Goal: Task Accomplishment & Management: Use online tool/utility

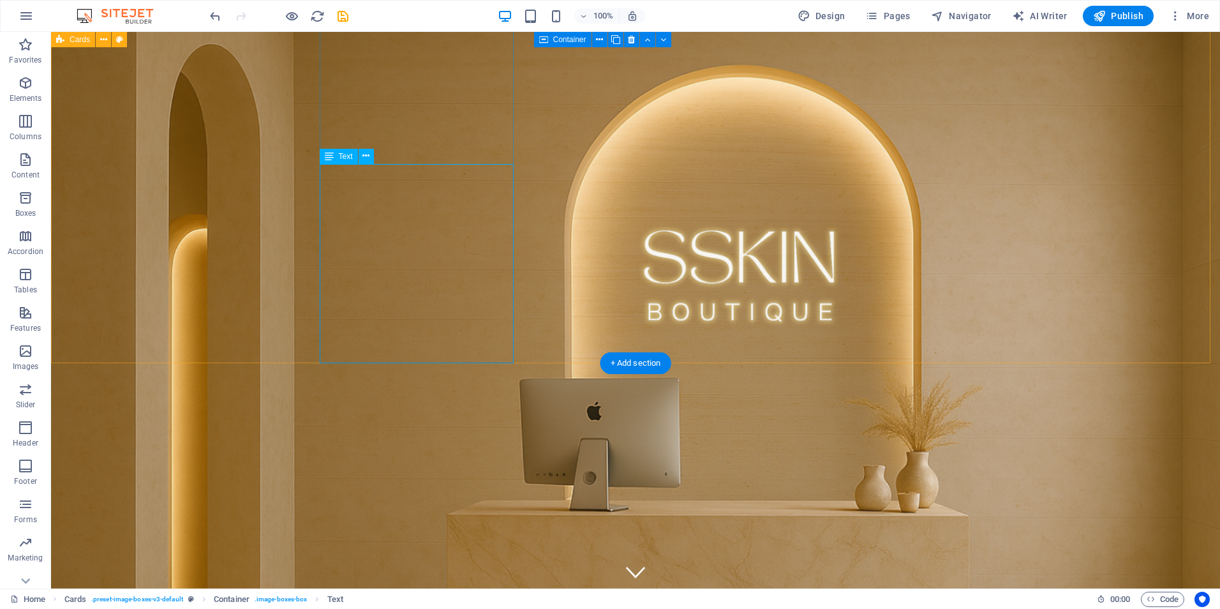
scroll to position [1149, 0]
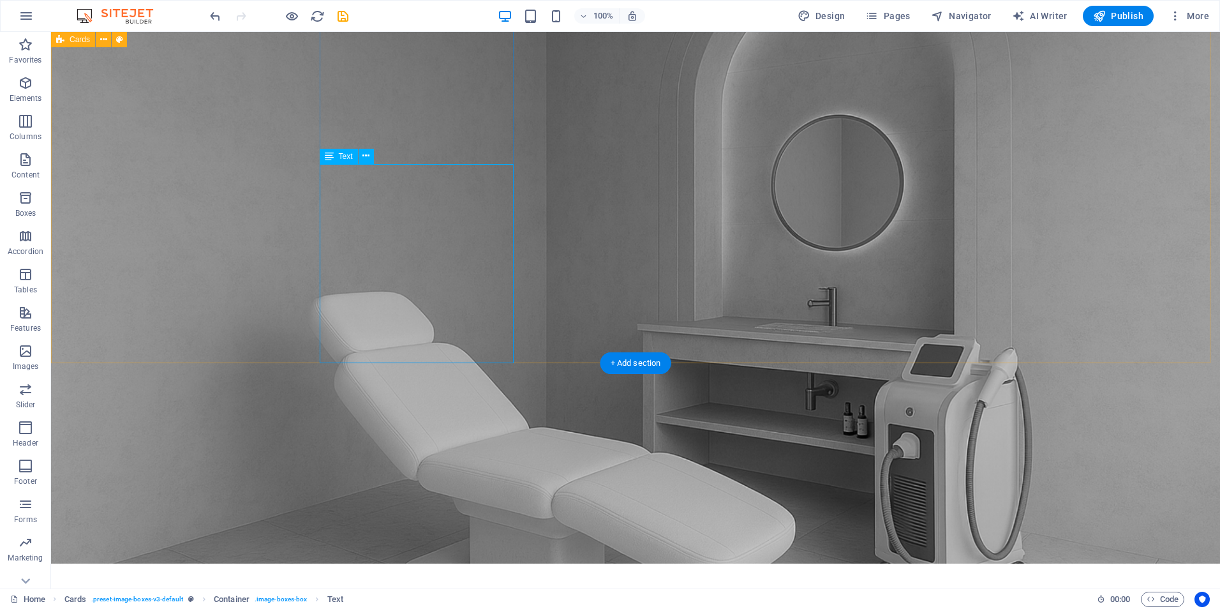
drag, startPoint x: 503, startPoint y: 314, endPoint x: 478, endPoint y: 323, distance: 26.4
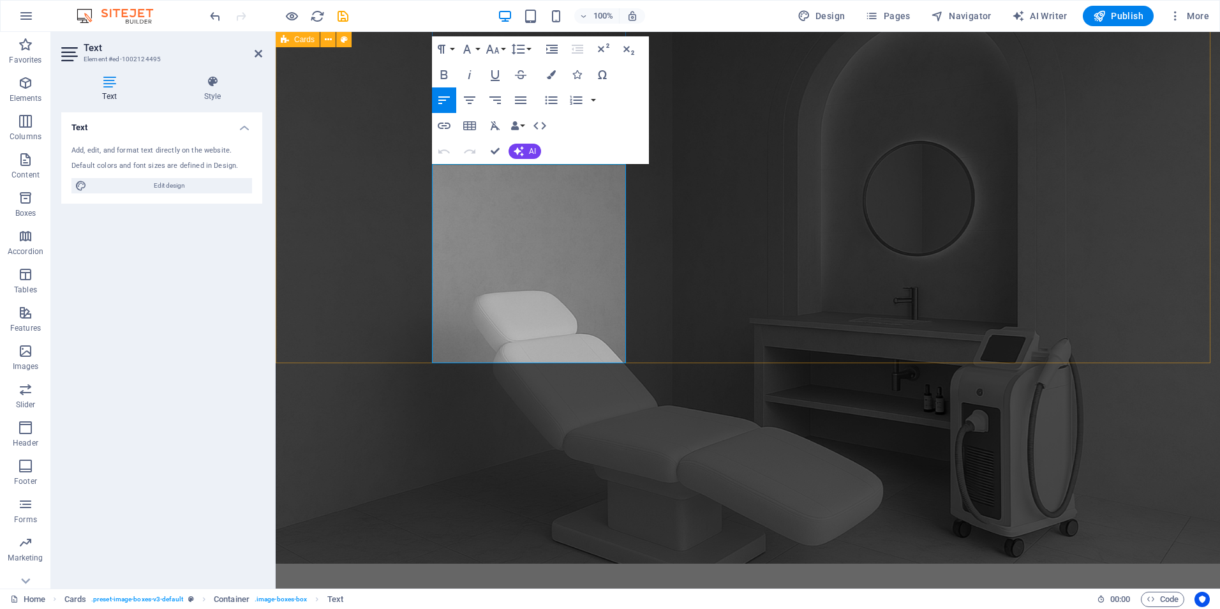
drag, startPoint x: 530, startPoint y: 338, endPoint x: 461, endPoint y: 191, distance: 163.0
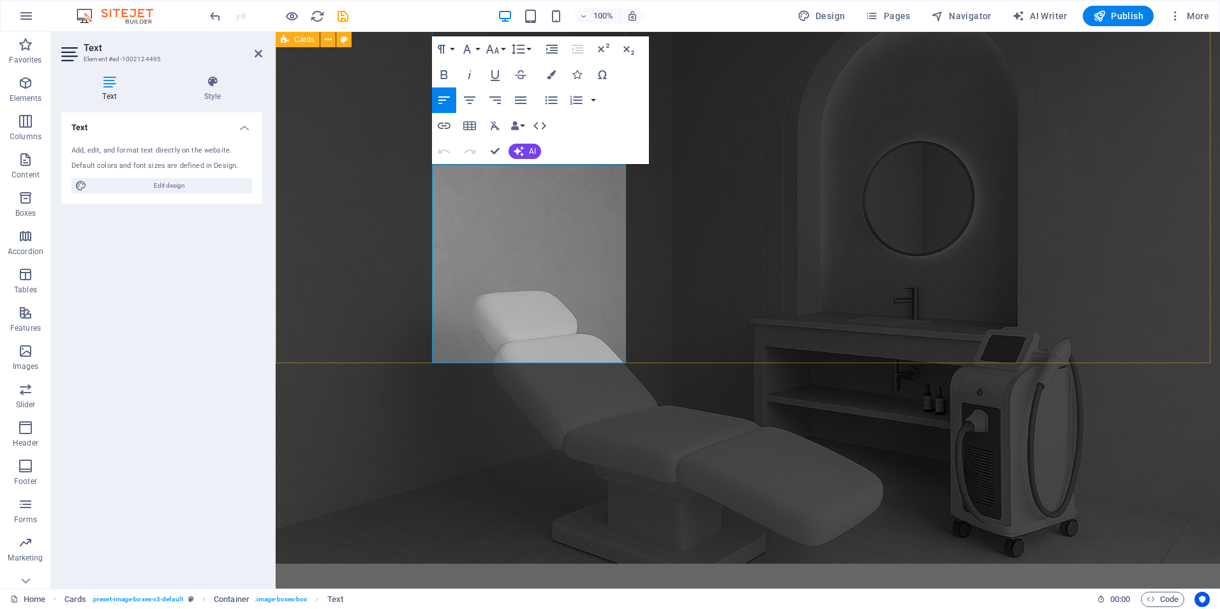
drag, startPoint x: 541, startPoint y: 338, endPoint x: 442, endPoint y: 167, distance: 198.5
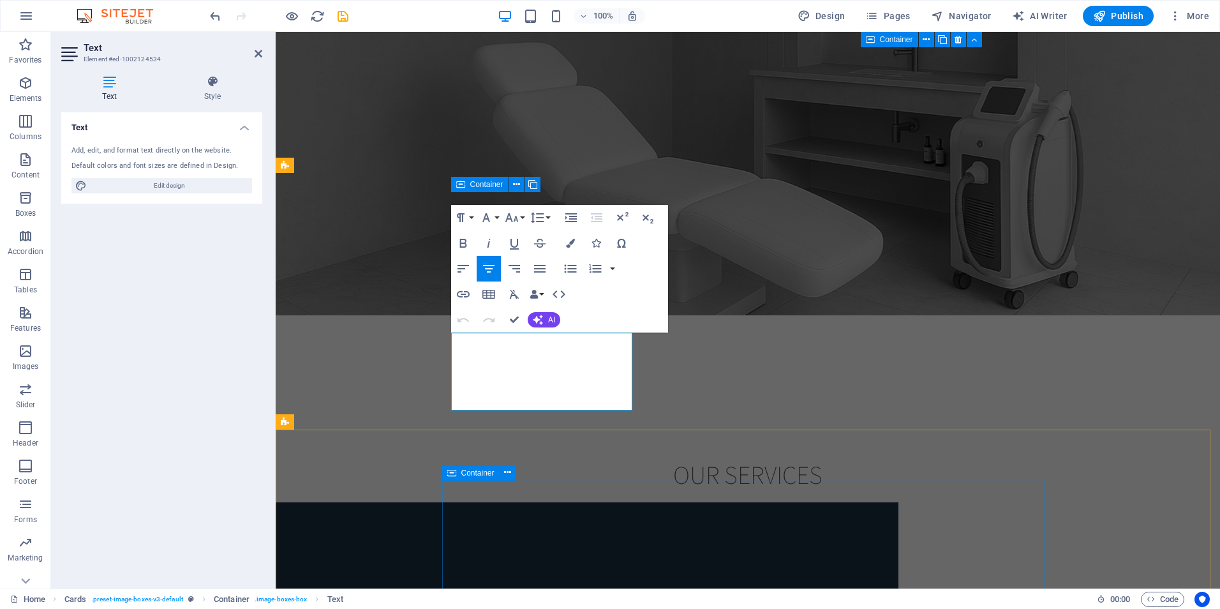
scroll to position [1404, 0]
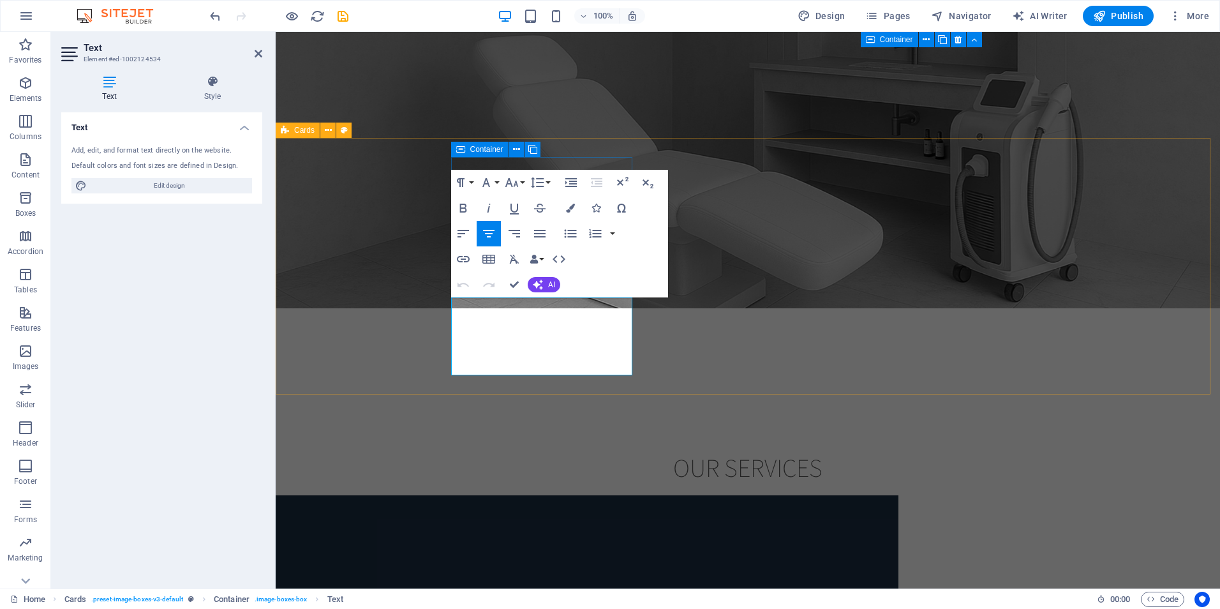
drag, startPoint x: 599, startPoint y: 356, endPoint x: 480, endPoint y: 306, distance: 129.1
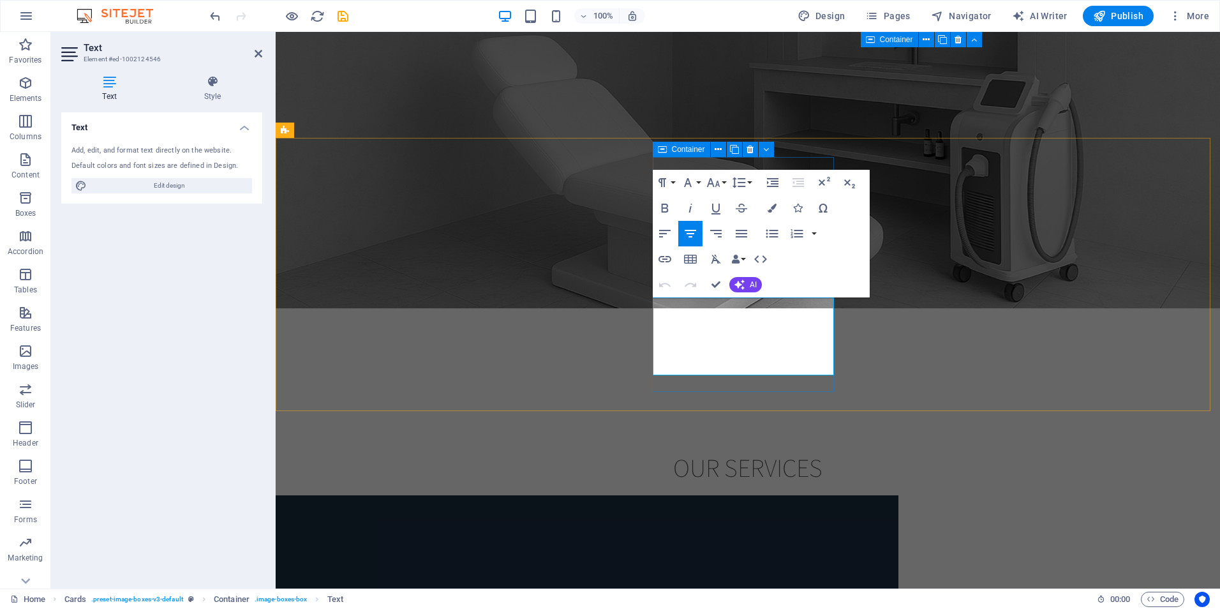
drag, startPoint x: 795, startPoint y: 361, endPoint x: 676, endPoint y: 306, distance: 130.8
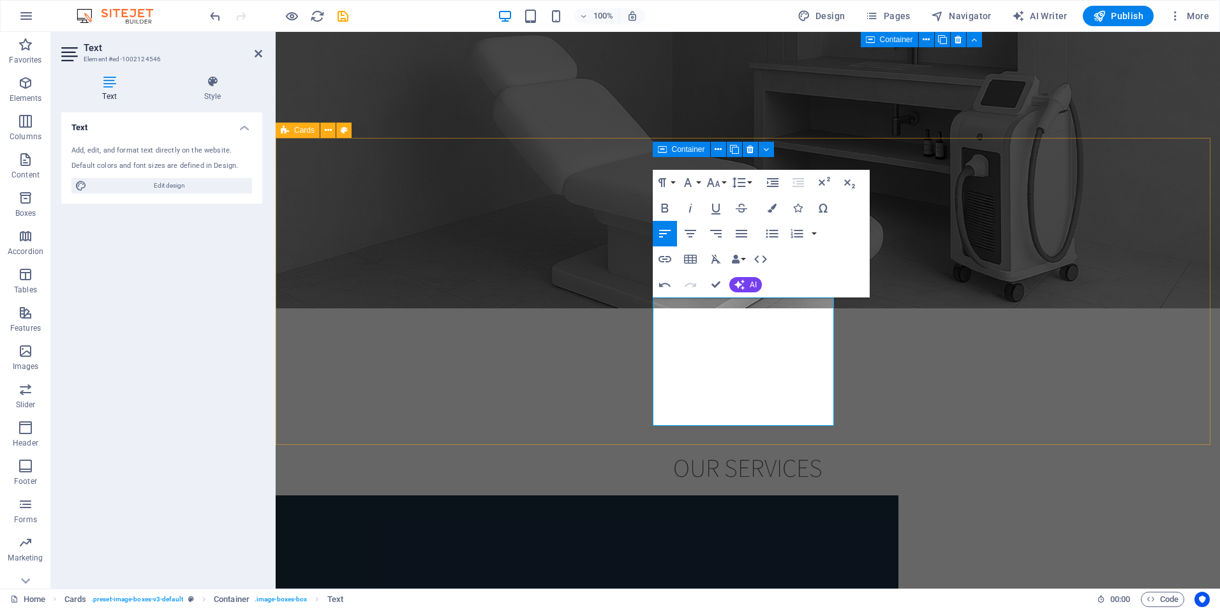
scroll to position [2510, 4]
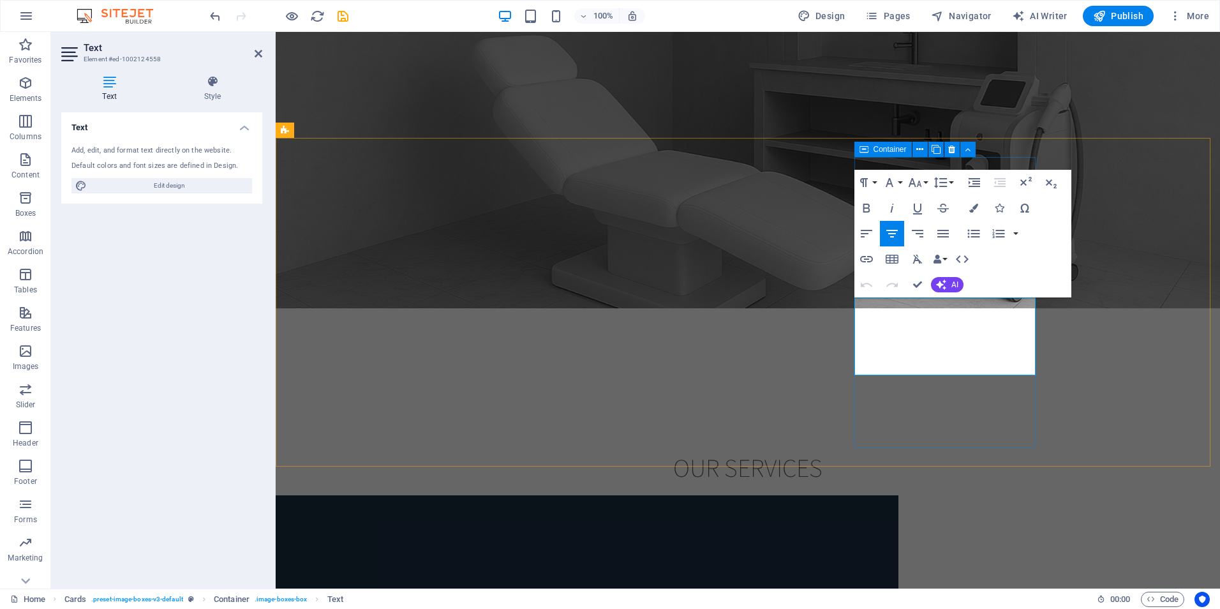
drag, startPoint x: 1000, startPoint y: 355, endPoint x: 879, endPoint y: 307, distance: 130.4
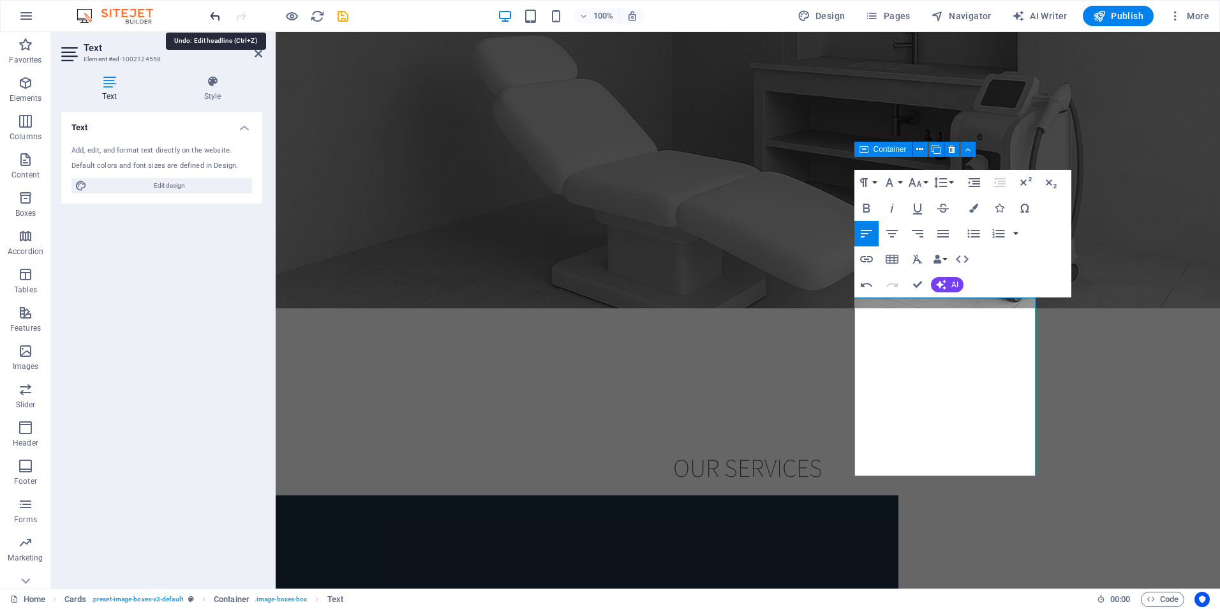
drag, startPoint x: 215, startPoint y: 14, endPoint x: 11, endPoint y: 54, distance: 208.2
click at [215, 14] on icon "undo" at bounding box center [215, 16] width 15 height 15
drag, startPoint x: 974, startPoint y: 462, endPoint x: 861, endPoint y: 303, distance: 195.0
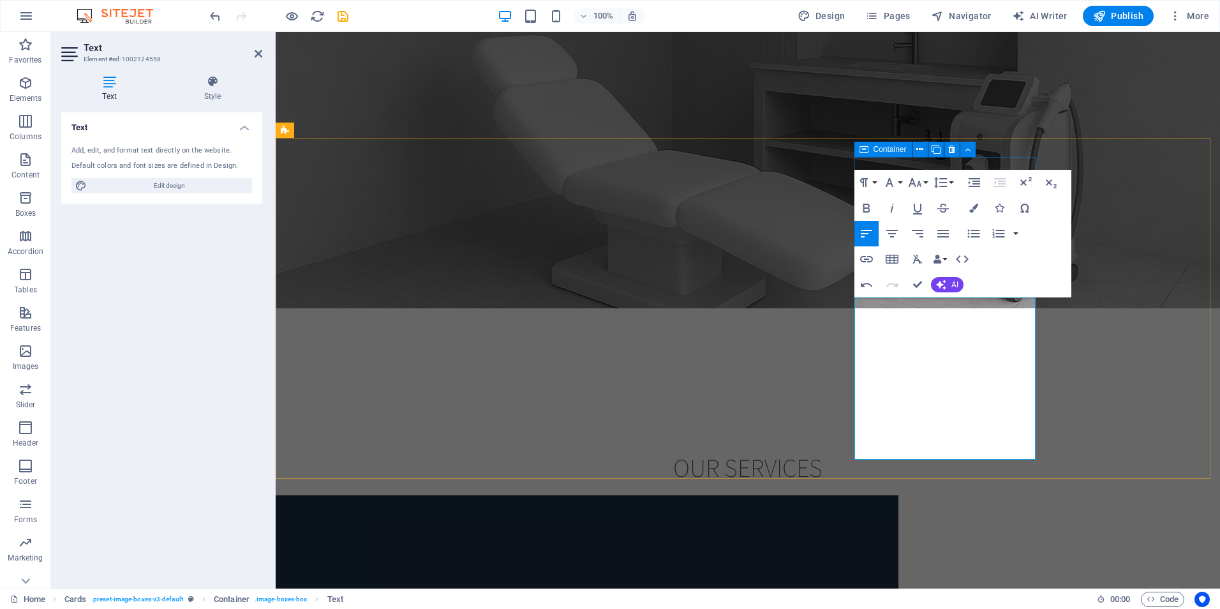
scroll to position [3390, 4]
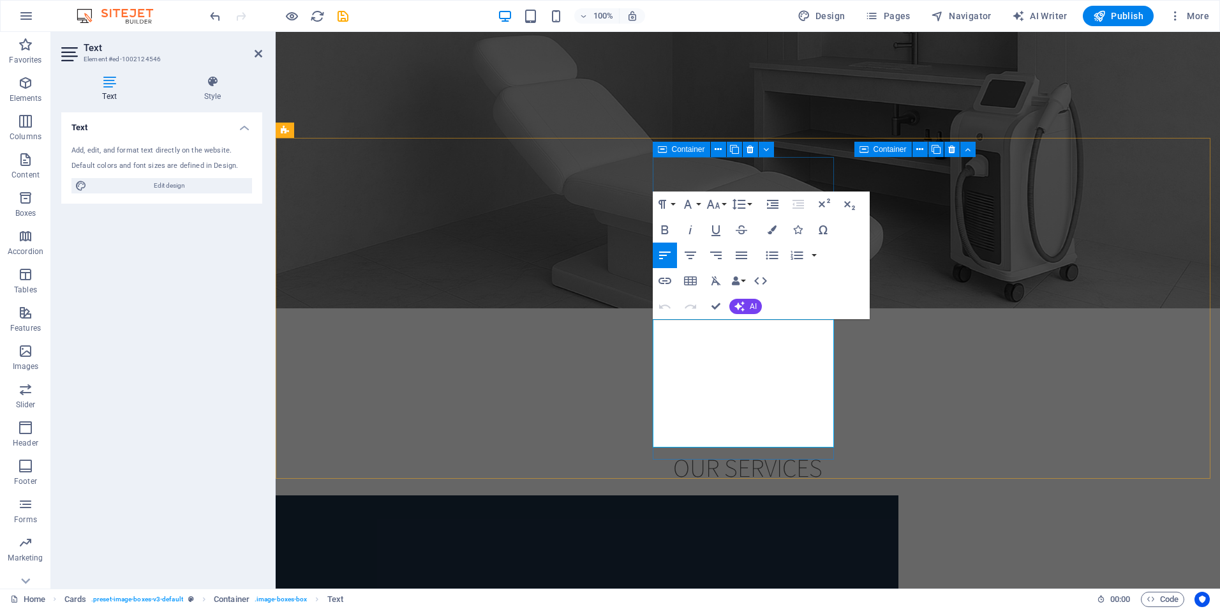
drag, startPoint x: 760, startPoint y: 413, endPoint x: 785, endPoint y: 415, distance: 25.6
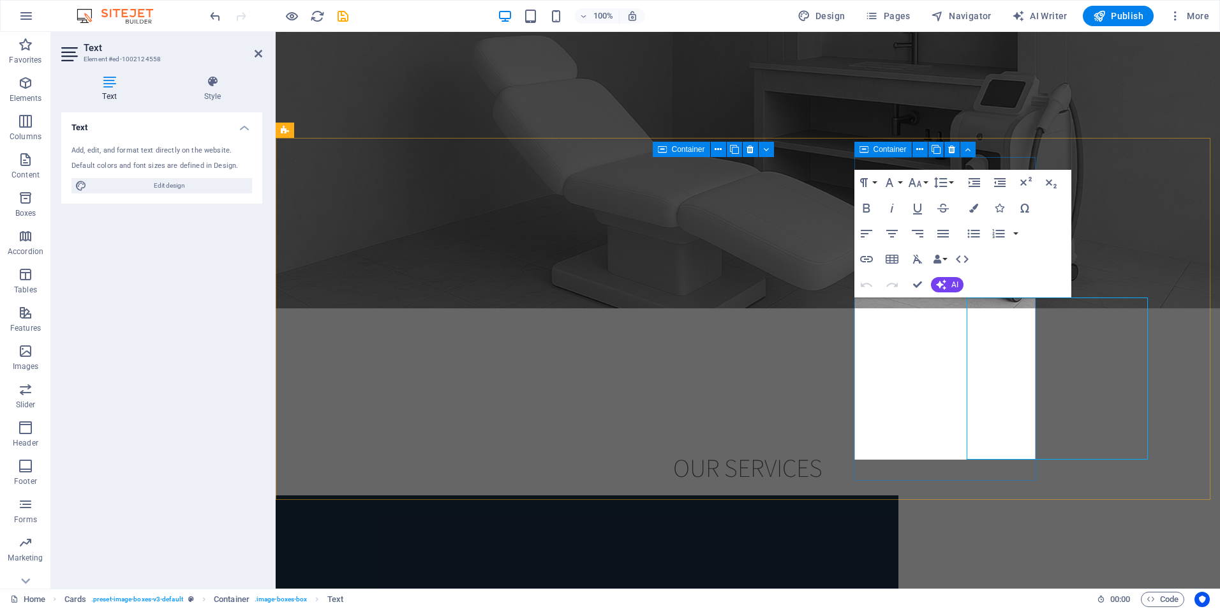
drag, startPoint x: 991, startPoint y: 454, endPoint x: 862, endPoint y: 461, distance: 129.8
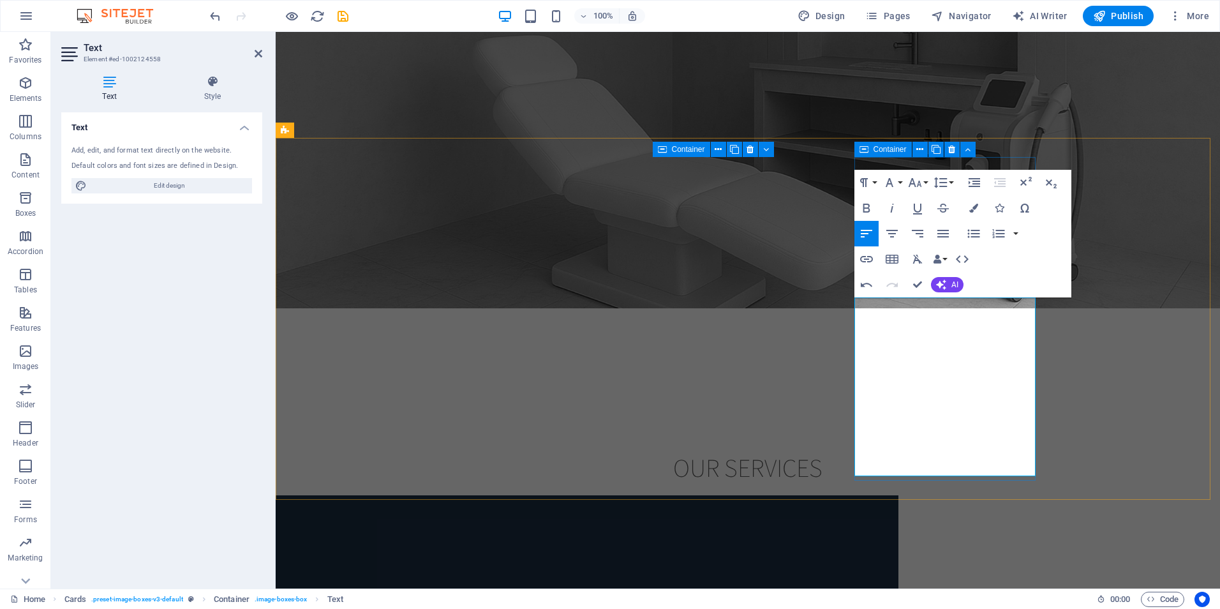
copy p "Treatments starts from $90"
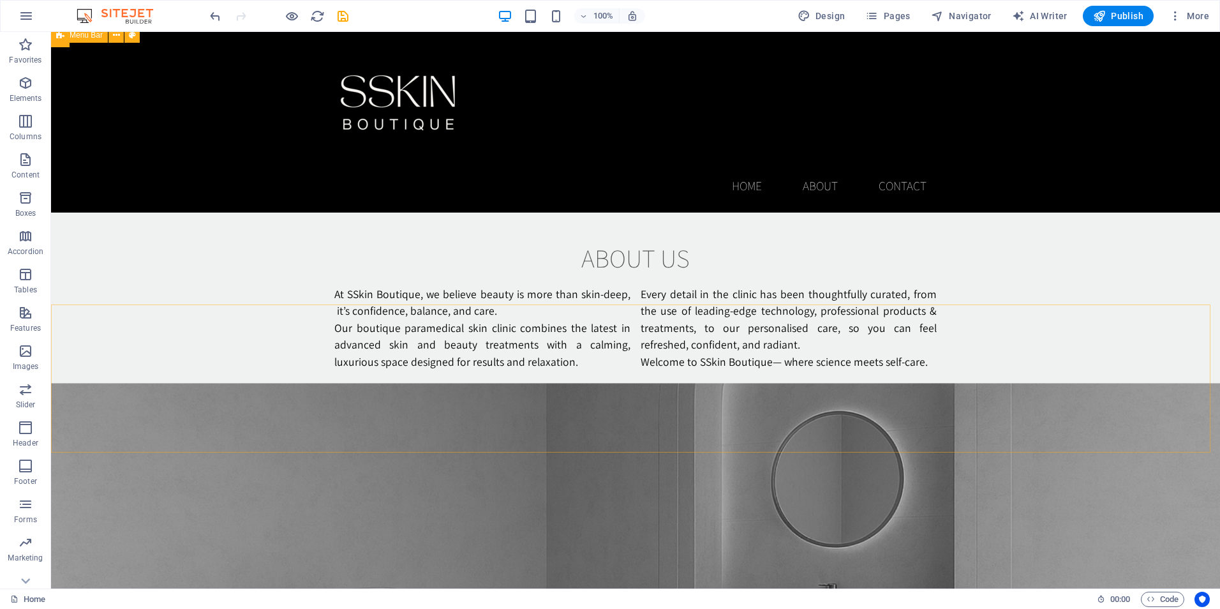
scroll to position [383, 0]
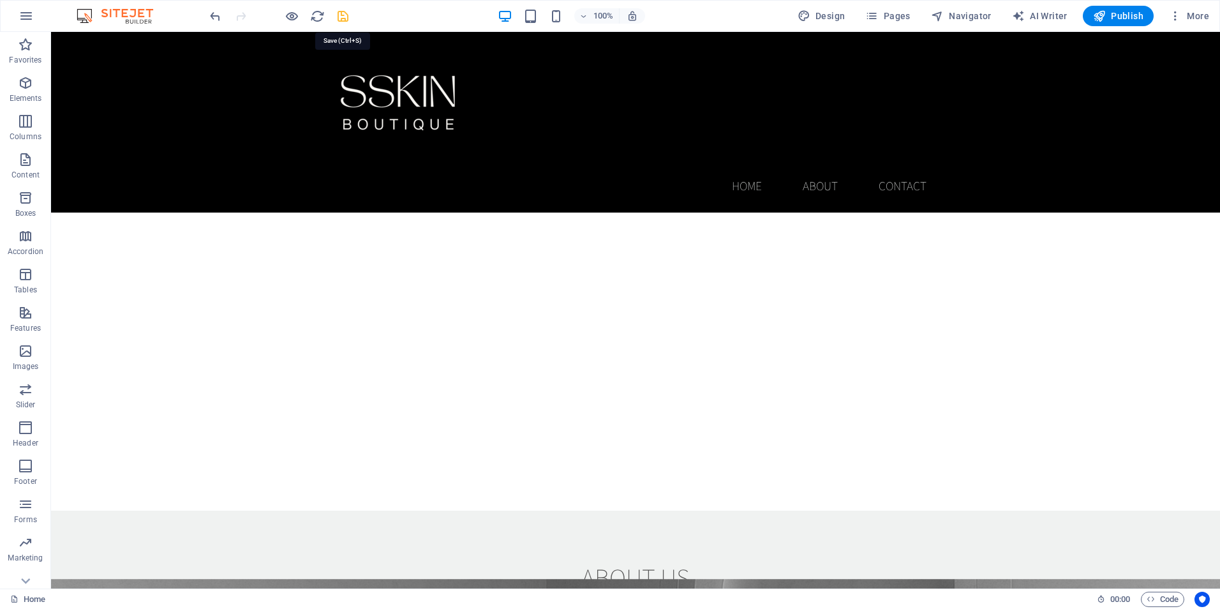
click at [344, 19] on icon "save" at bounding box center [343, 16] width 15 height 15
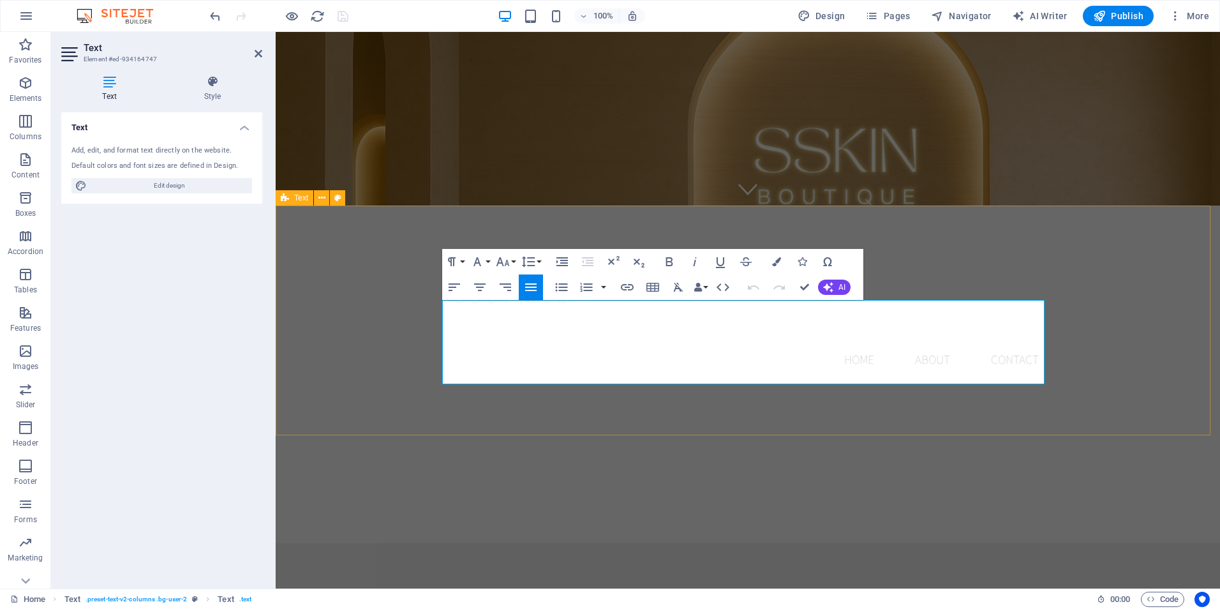
drag, startPoint x: 1034, startPoint y: 379, endPoint x: 438, endPoint y: 310, distance: 599.5
copy div "At SSkin Boutique, we believe beauty is more than skin-deep, it’s confidence, b…"
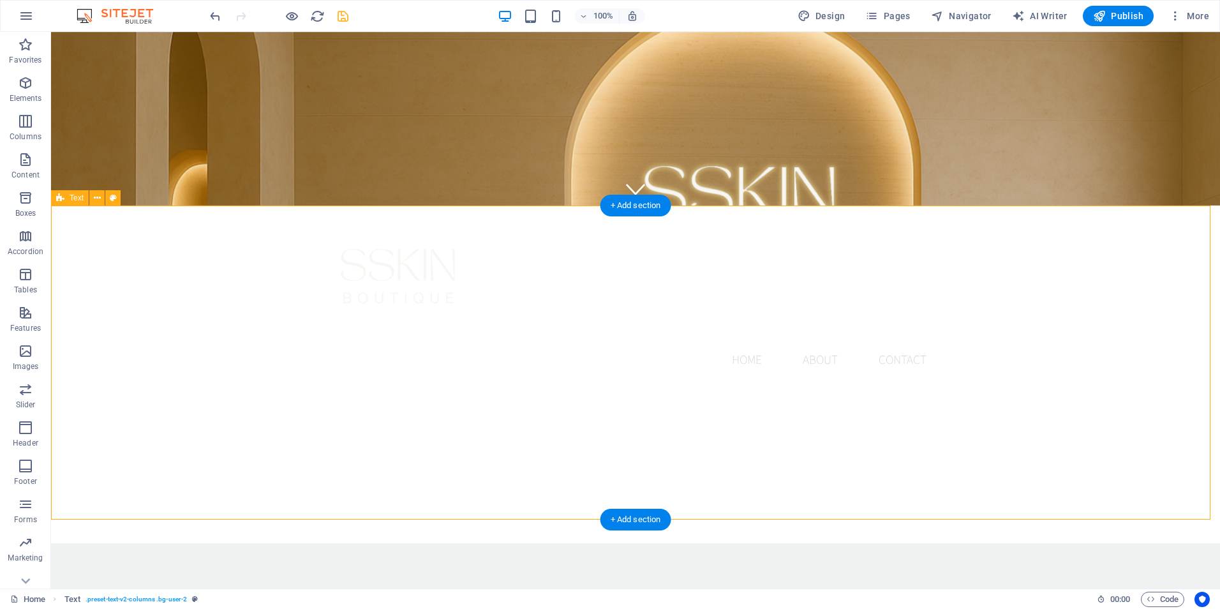
click at [444, 594] on div "About us" at bounding box center [635, 609] width 603 height 31
drag, startPoint x: 107, startPoint y: 230, endPoint x: 94, endPoint y: 210, distance: 24.1
click at [98, 195] on icon at bounding box center [97, 197] width 7 height 13
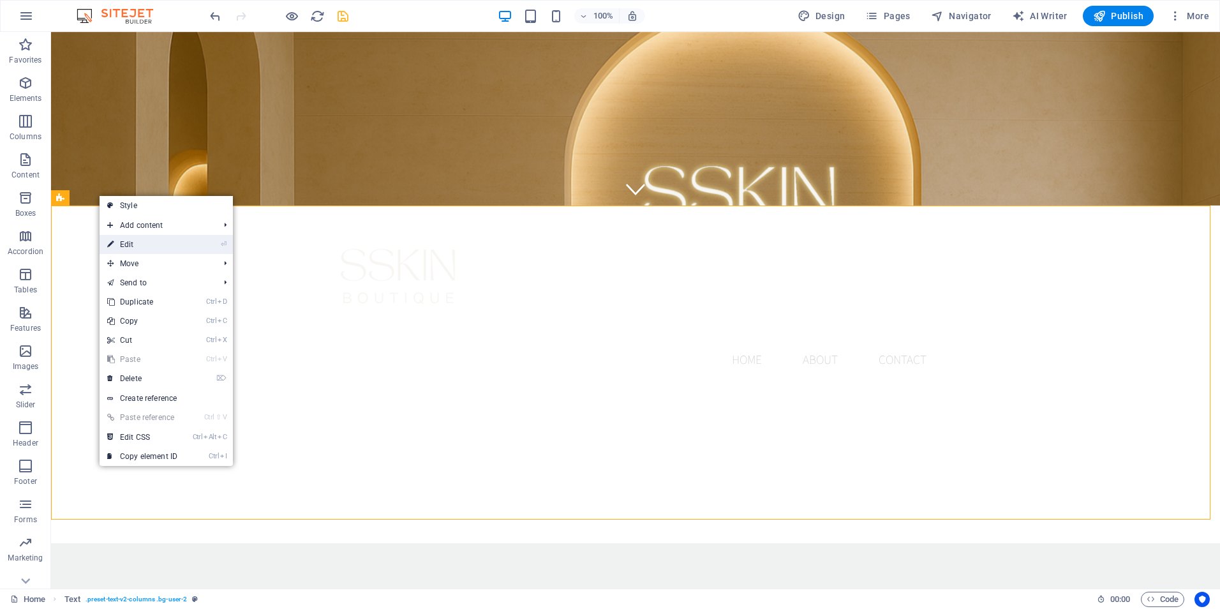
click at [135, 244] on link "⏎ Edit" at bounding box center [143, 244] width 86 height 19
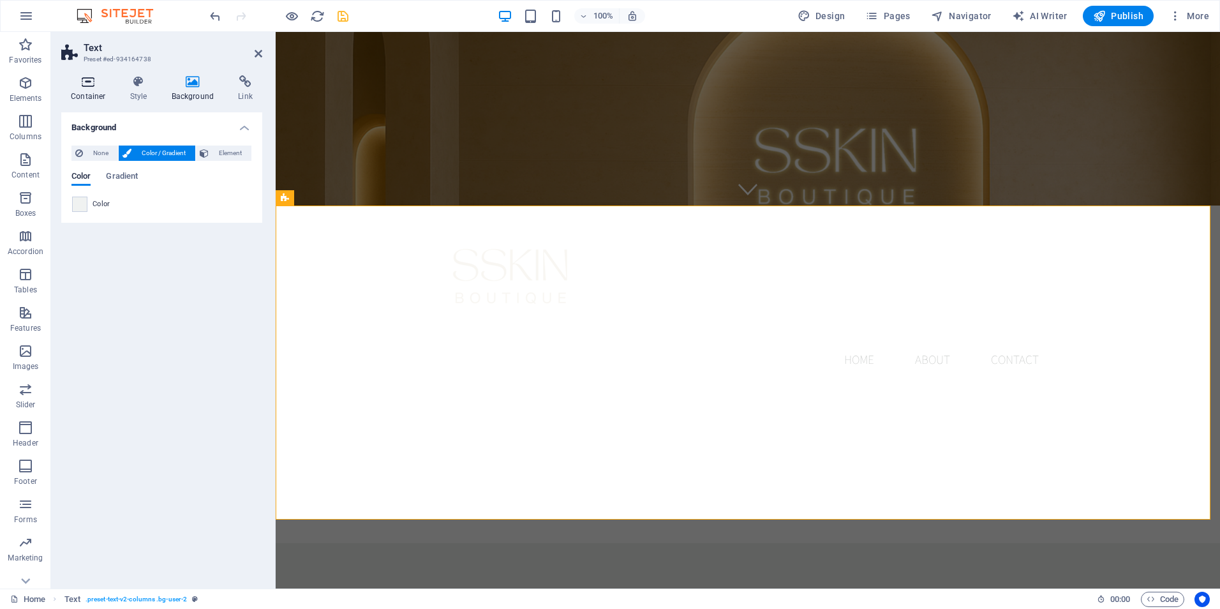
click at [92, 87] on icon at bounding box center [88, 81] width 54 height 13
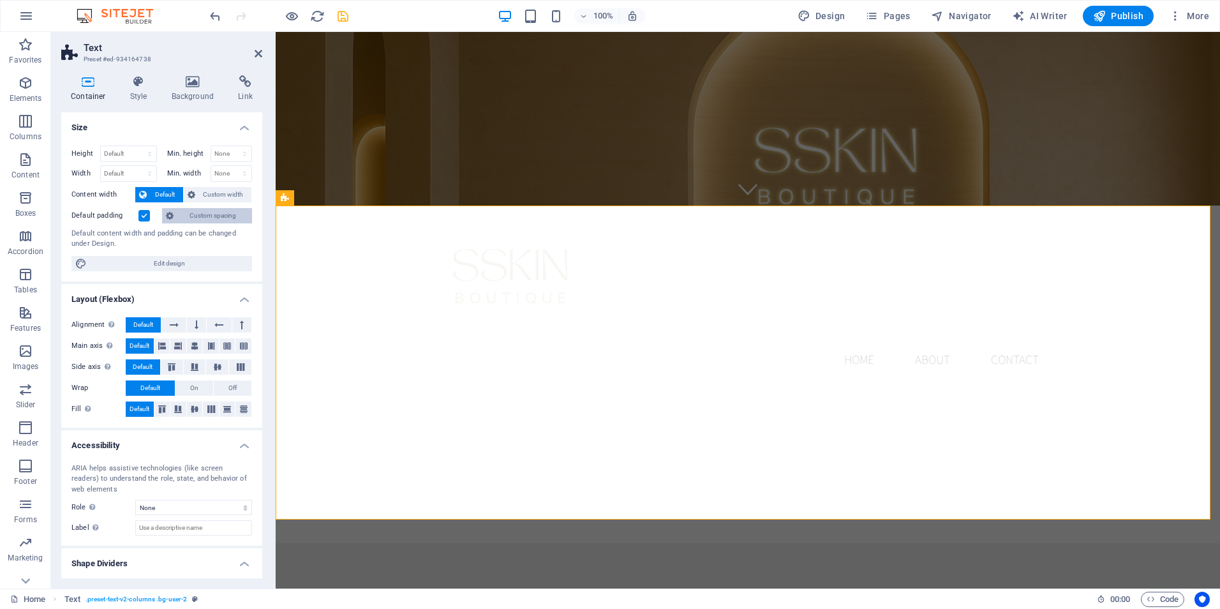
click at [202, 214] on span "Custom spacing" at bounding box center [212, 215] width 71 height 15
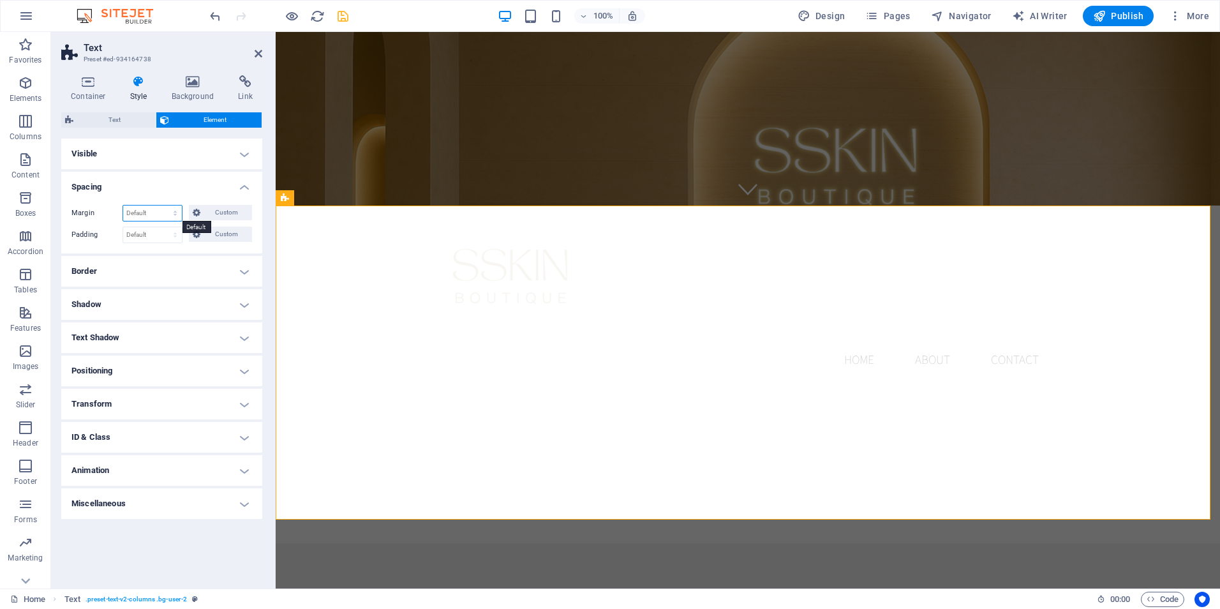
click at [135, 214] on select "Default auto px % rem vw vh Custom" at bounding box center [152, 213] width 59 height 15
click at [112, 239] on label "Padding" at bounding box center [96, 234] width 51 height 15
click at [133, 233] on select "Default px rem % vh vw Custom" at bounding box center [152, 234] width 59 height 15
click at [135, 211] on select "Default auto px % rem vw vh Custom" at bounding box center [152, 213] width 59 height 15
select select "px"
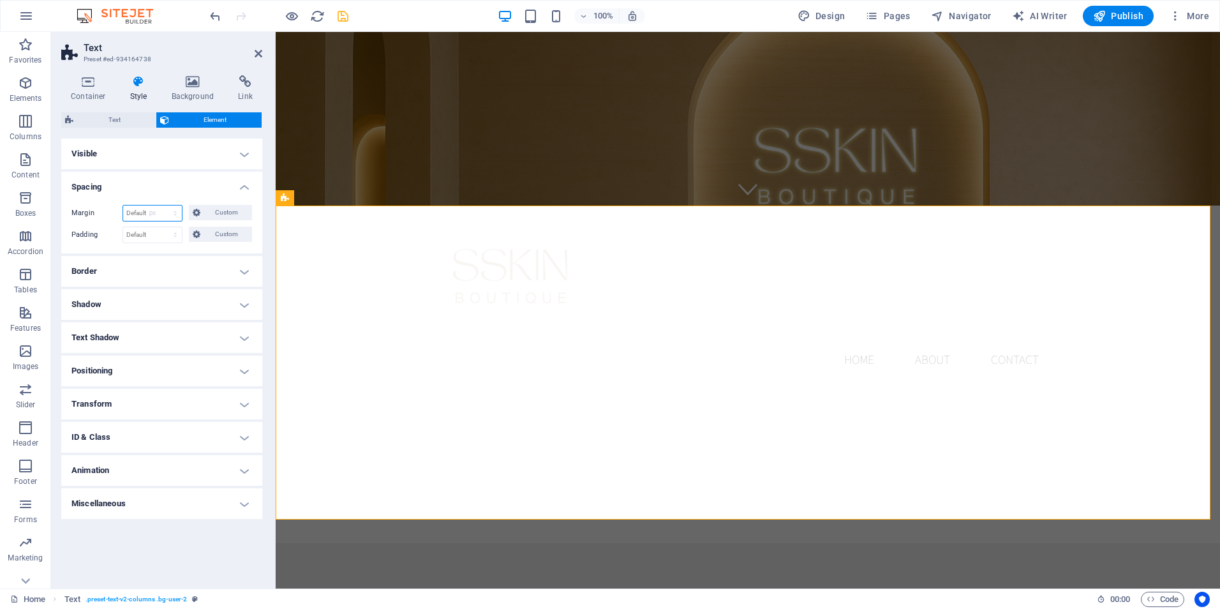
click at [164, 206] on select "Default auto px % rem vw vh Custom" at bounding box center [152, 213] width 59 height 15
type input "30"
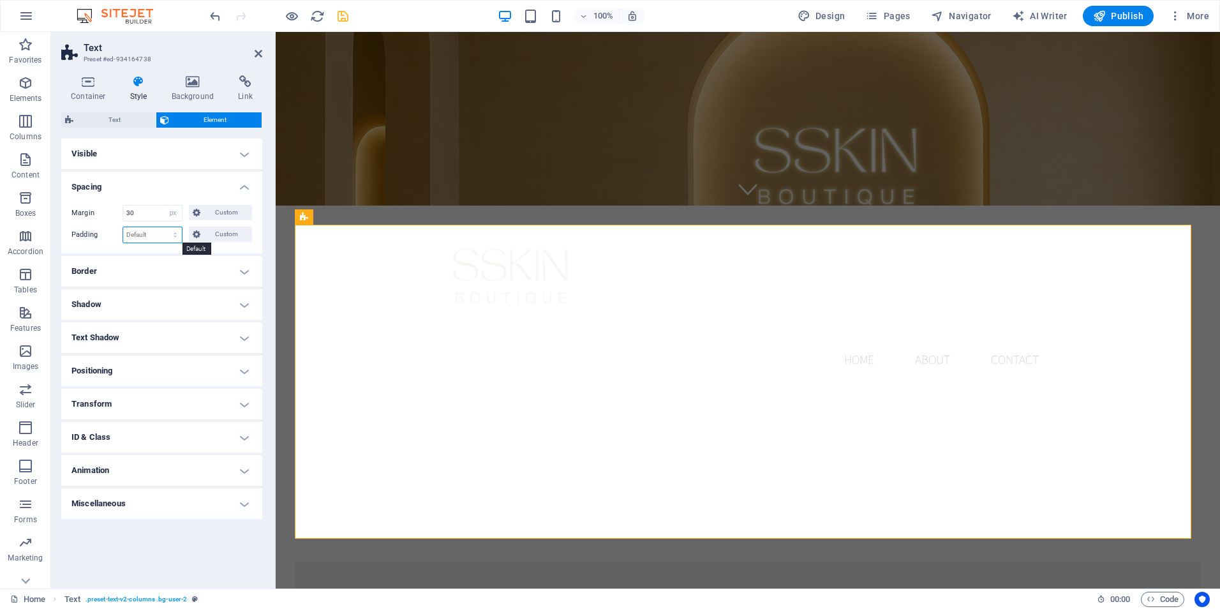
click at [143, 239] on select "Default px rem % vh vw Custom" at bounding box center [152, 234] width 59 height 15
click at [211, 22] on icon "undo" at bounding box center [215, 16] width 15 height 15
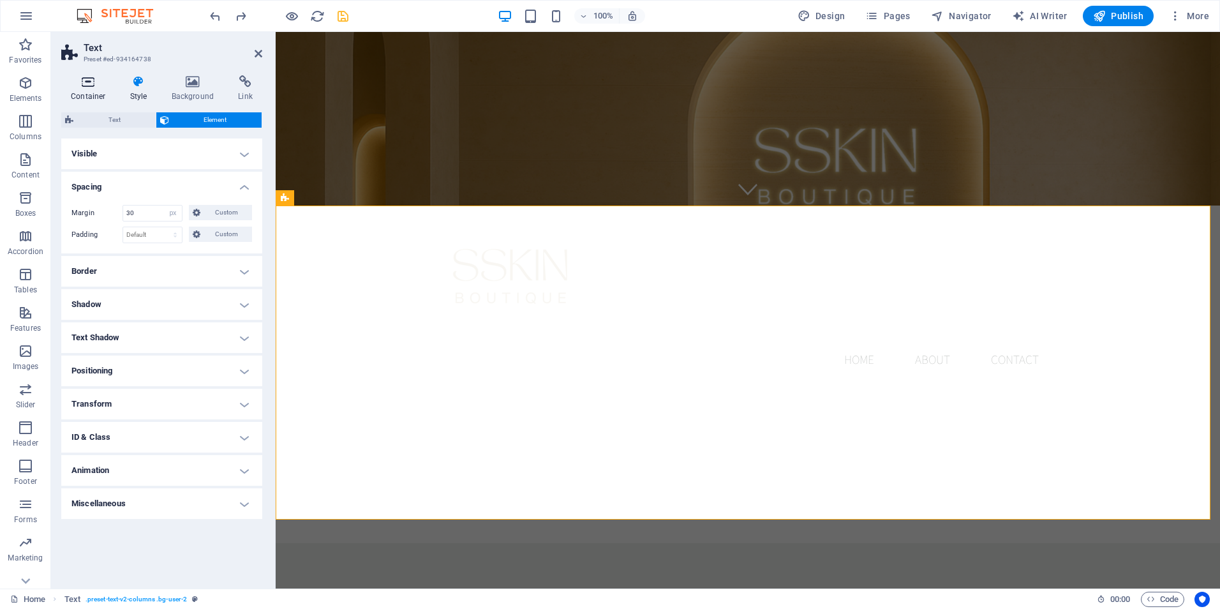
drag, startPoint x: 65, startPoint y: 91, endPoint x: 73, endPoint y: 89, distance: 8.1
click at [70, 90] on h4 "Container" at bounding box center [90, 88] width 59 height 27
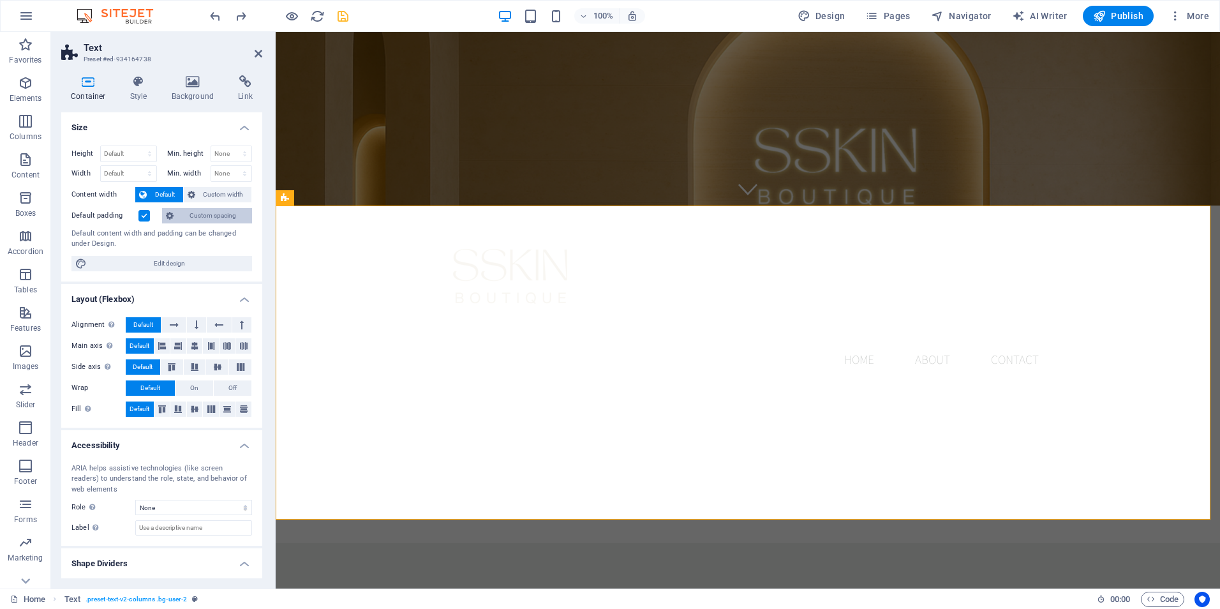
click at [194, 213] on span "Custom spacing" at bounding box center [212, 215] width 71 height 15
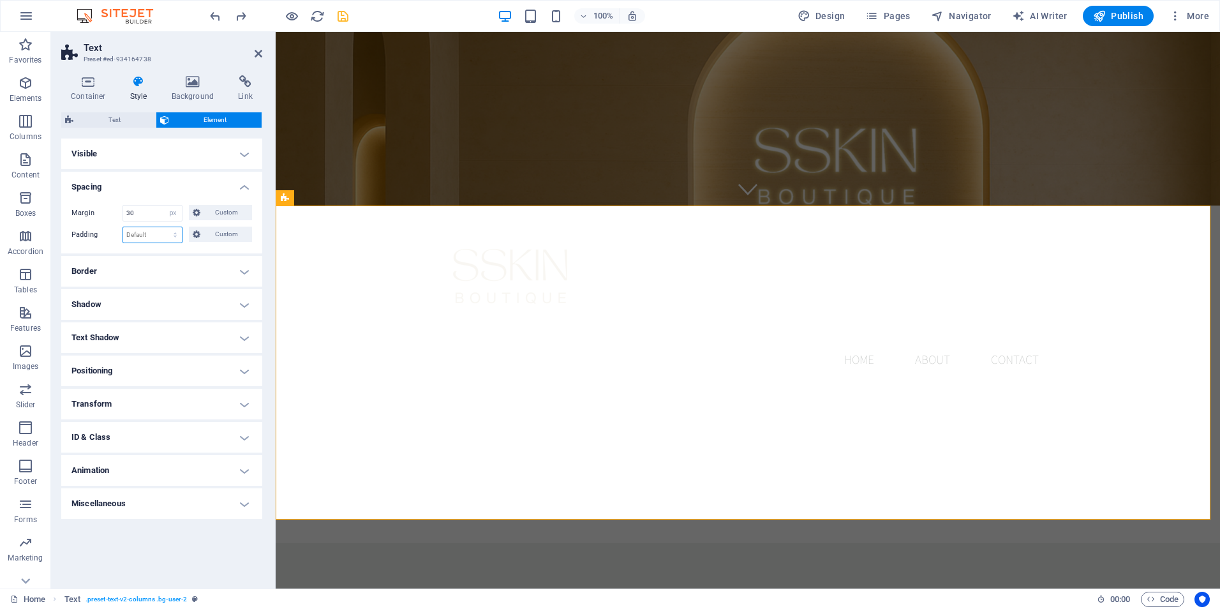
click at [156, 239] on select "Default px rem % vh vw Custom" at bounding box center [152, 234] width 59 height 15
select select "px"
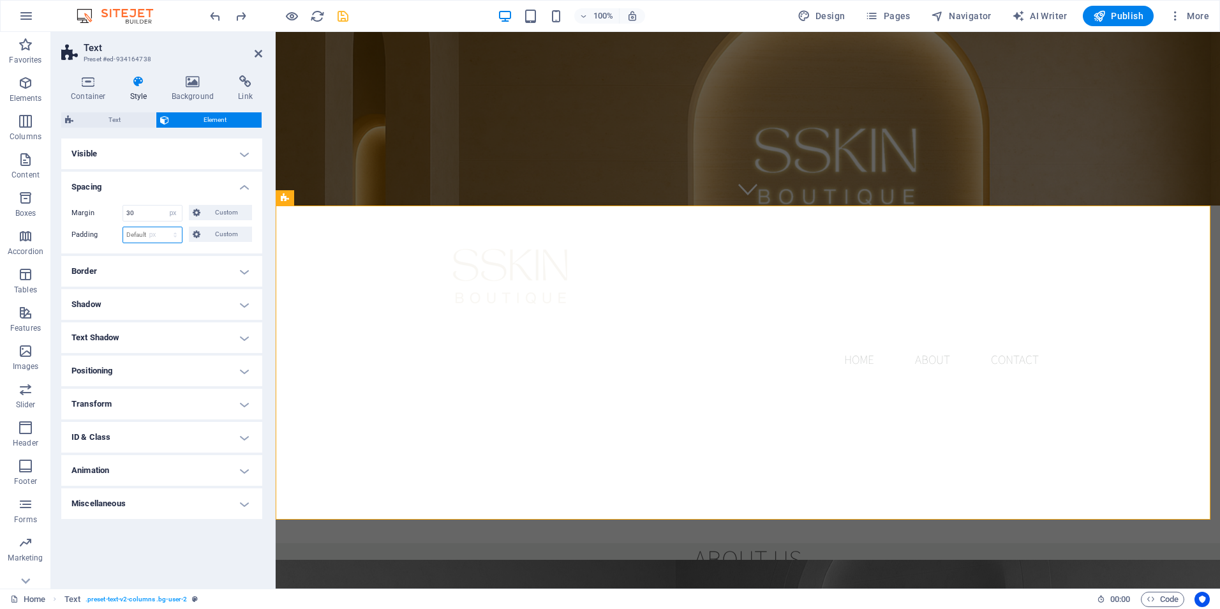
click at [164, 227] on select "Default px rem % vh vw Custom" at bounding box center [152, 234] width 59 height 15
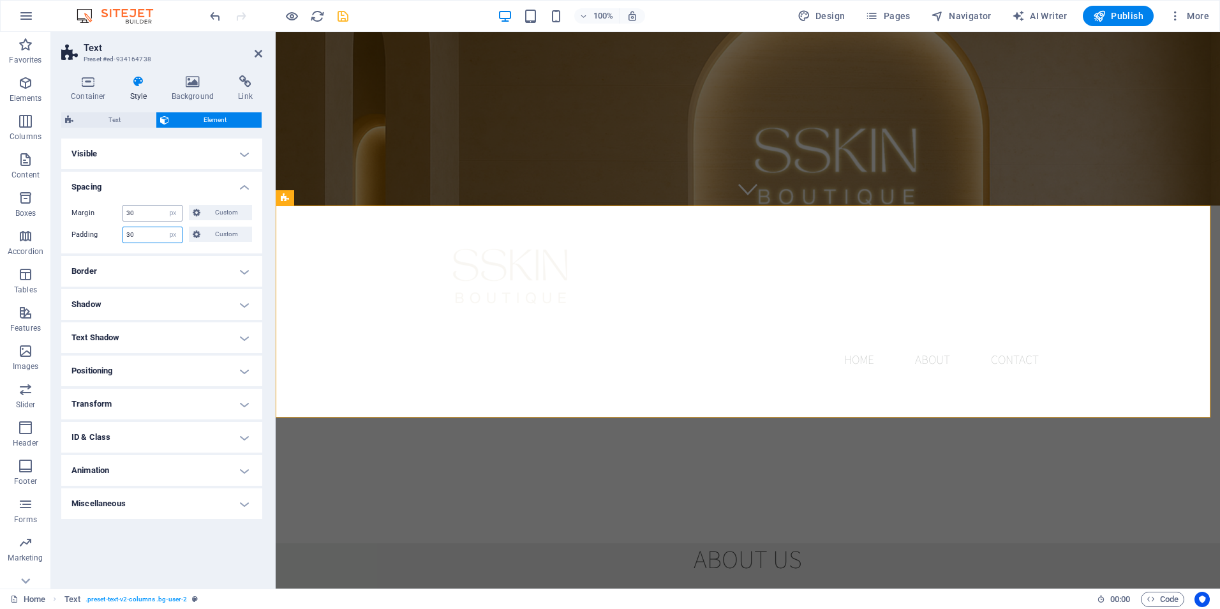
type input "30"
click at [149, 211] on input "30" at bounding box center [152, 213] width 59 height 15
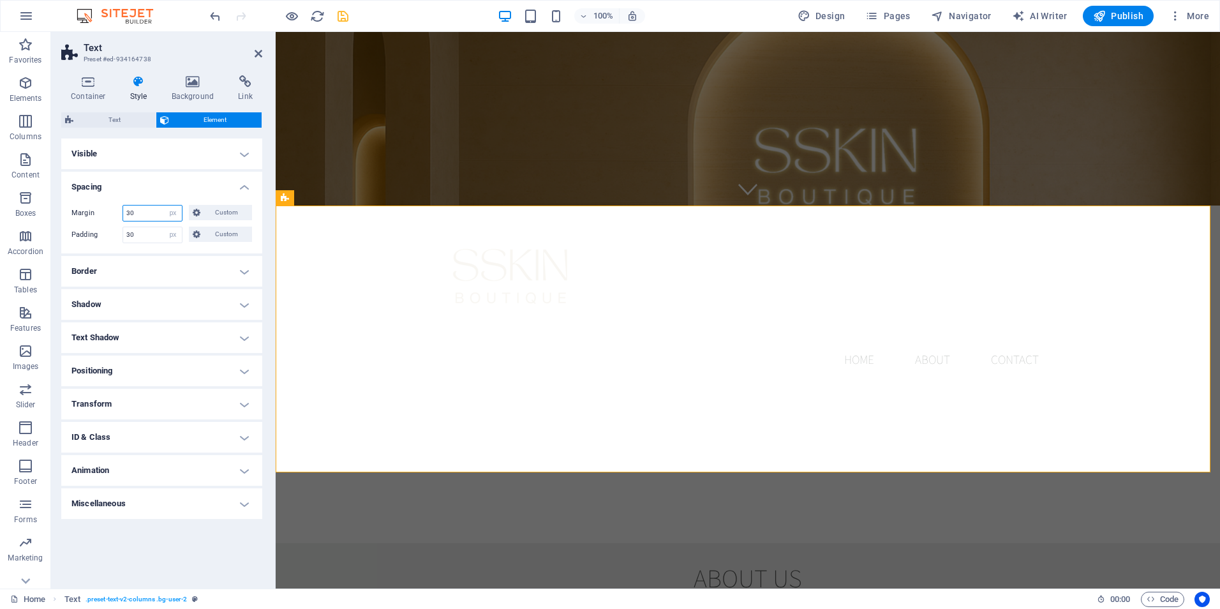
type input "0"
type input "30"
click at [147, 188] on h4 "Spacing" at bounding box center [161, 183] width 201 height 23
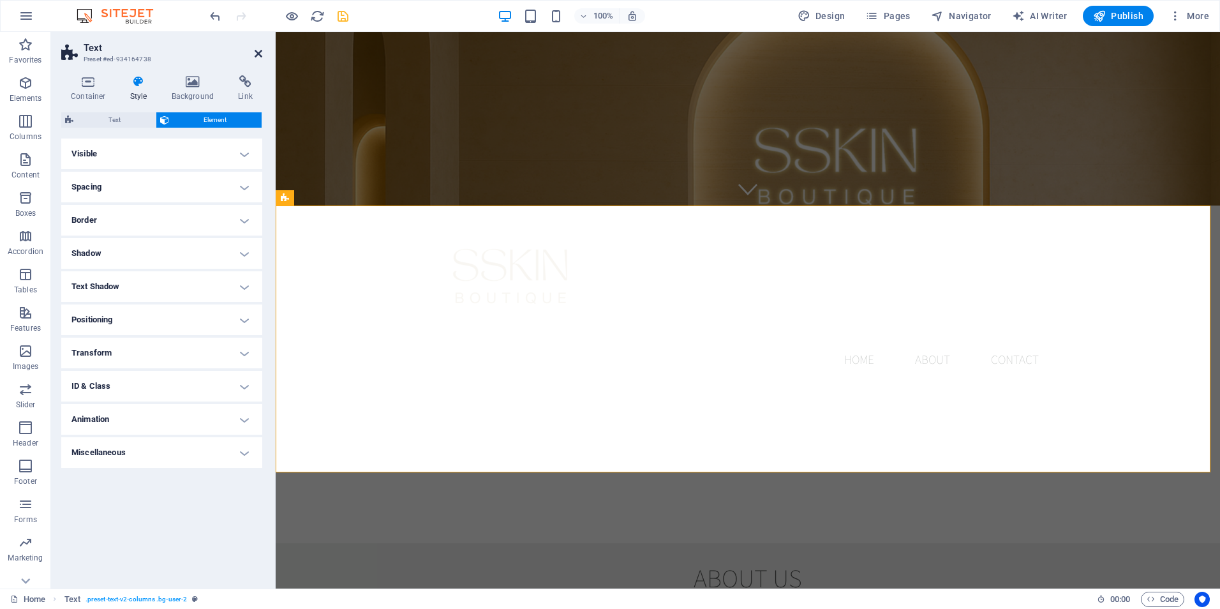
click at [260, 49] on icon at bounding box center [259, 54] width 8 height 10
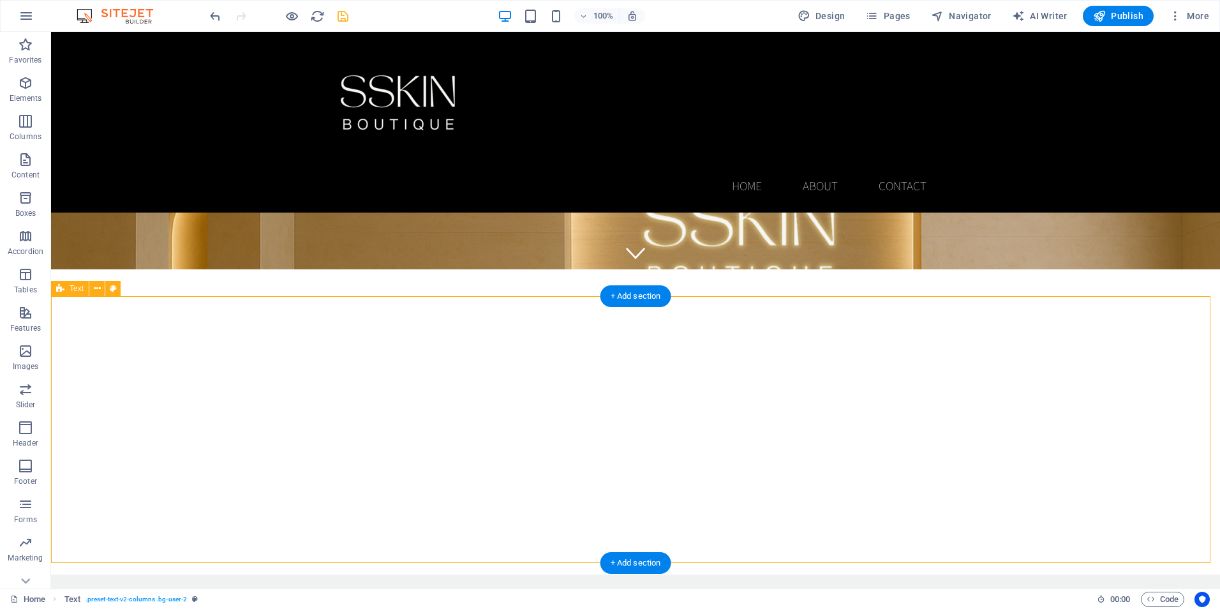
scroll to position [128, 0]
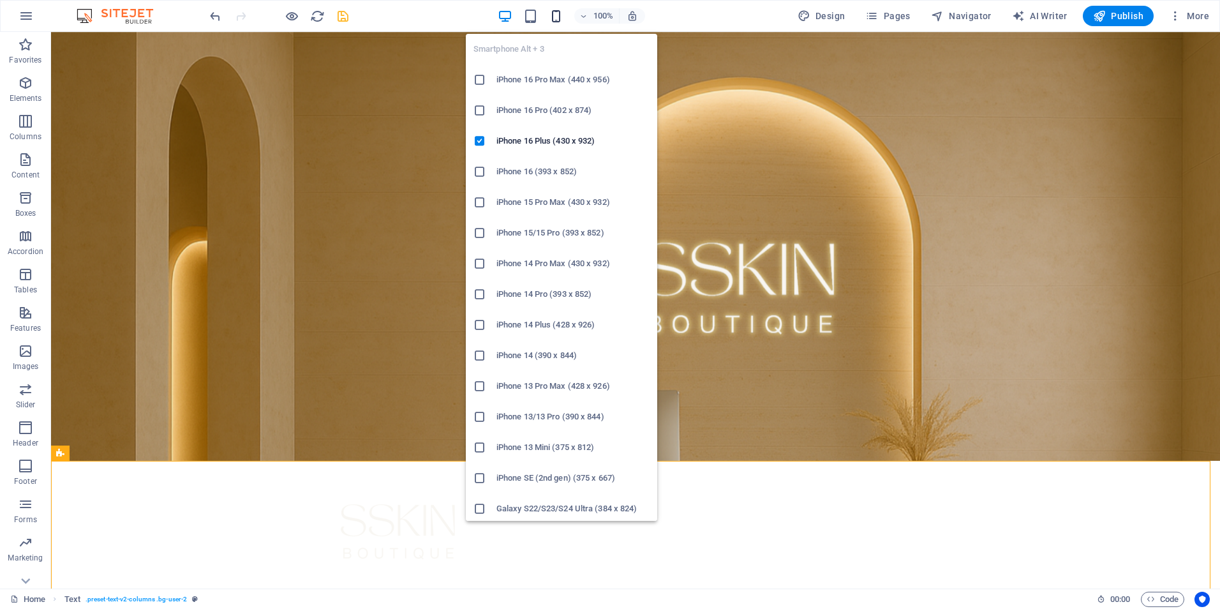
click at [559, 12] on icon "button" at bounding box center [556, 16] width 15 height 15
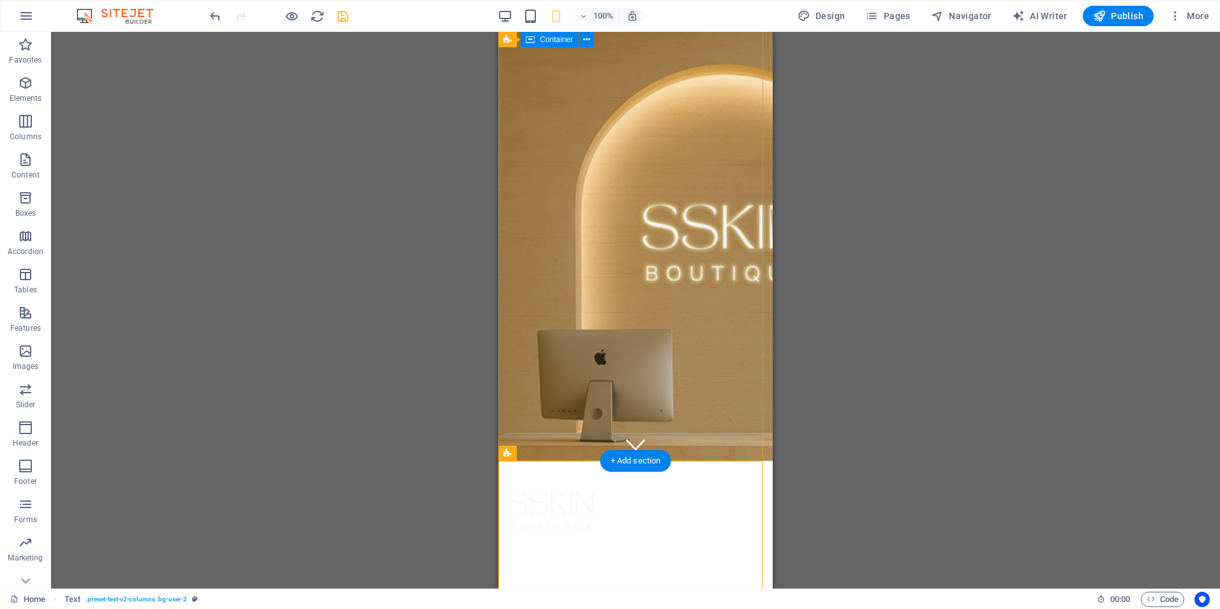
drag, startPoint x: 666, startPoint y: 273, endPoint x: 505, endPoint y: 273, distance: 160.8
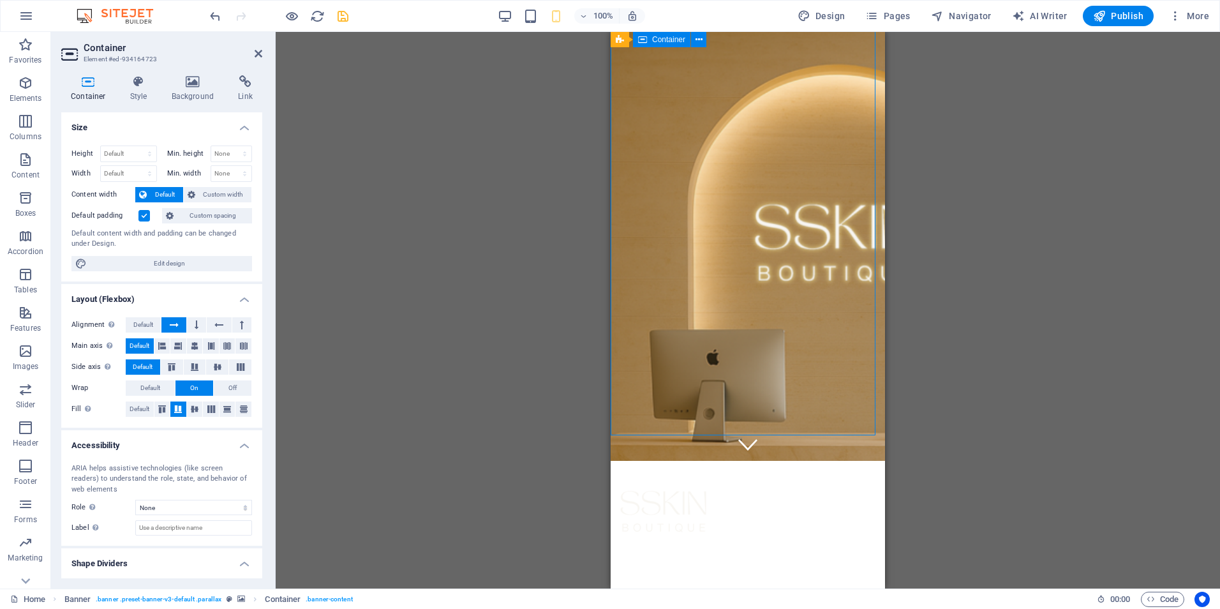
drag, startPoint x: 681, startPoint y: 286, endPoint x: 634, endPoint y: 287, distance: 46.6
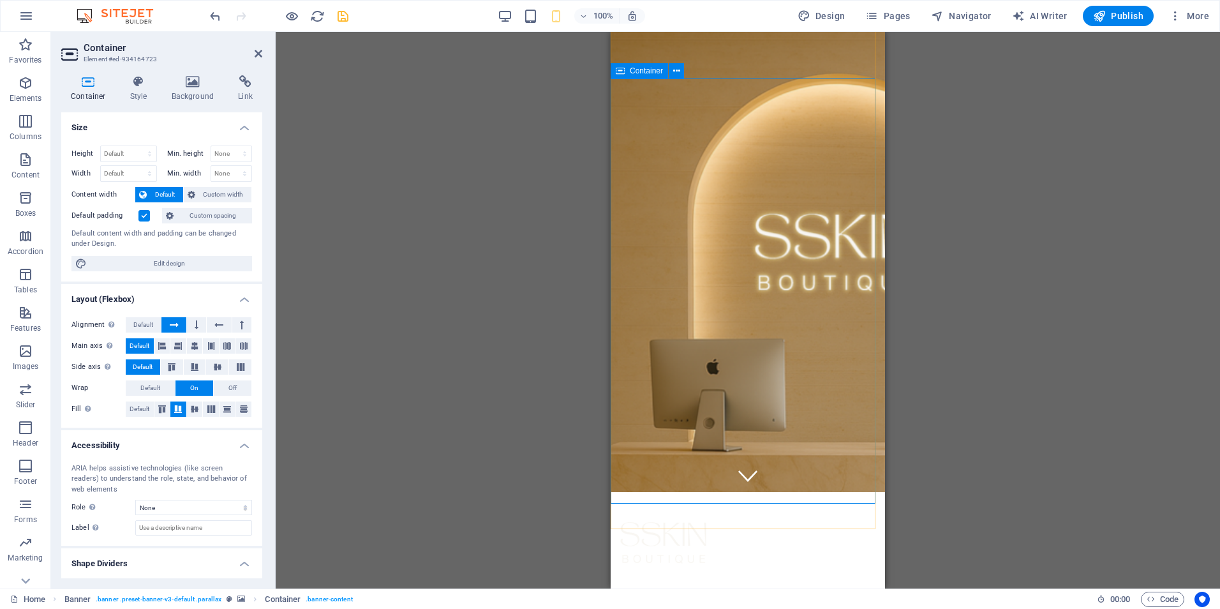
scroll to position [0, 0]
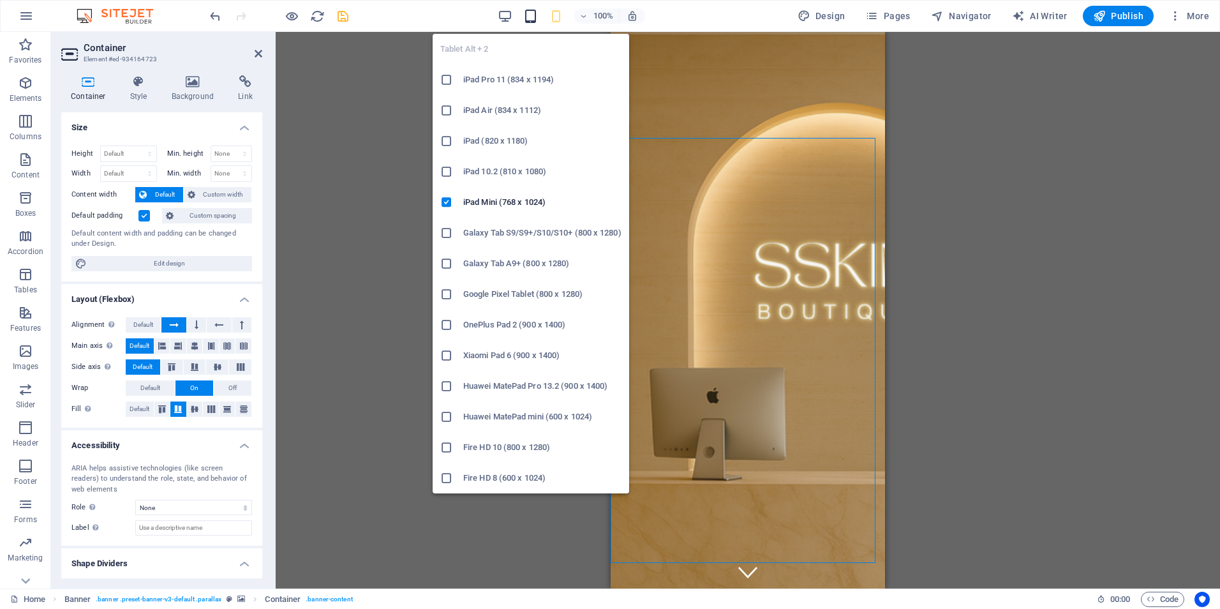
click at [535, 16] on icon "button" at bounding box center [530, 16] width 15 height 15
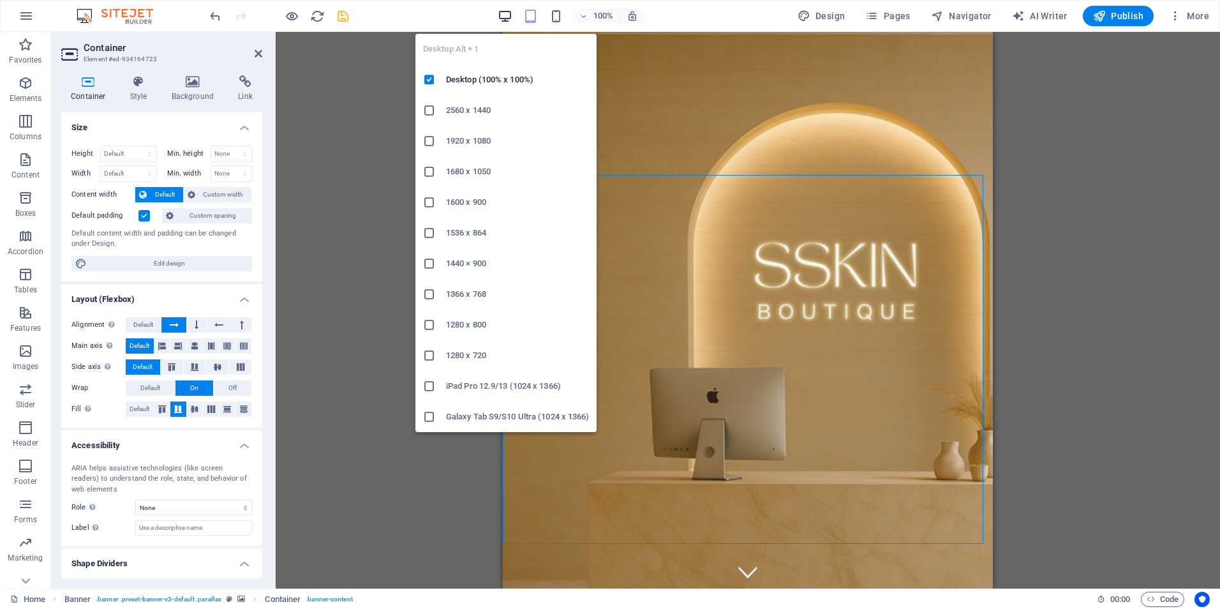
click at [508, 14] on icon "button" at bounding box center [505, 16] width 15 height 15
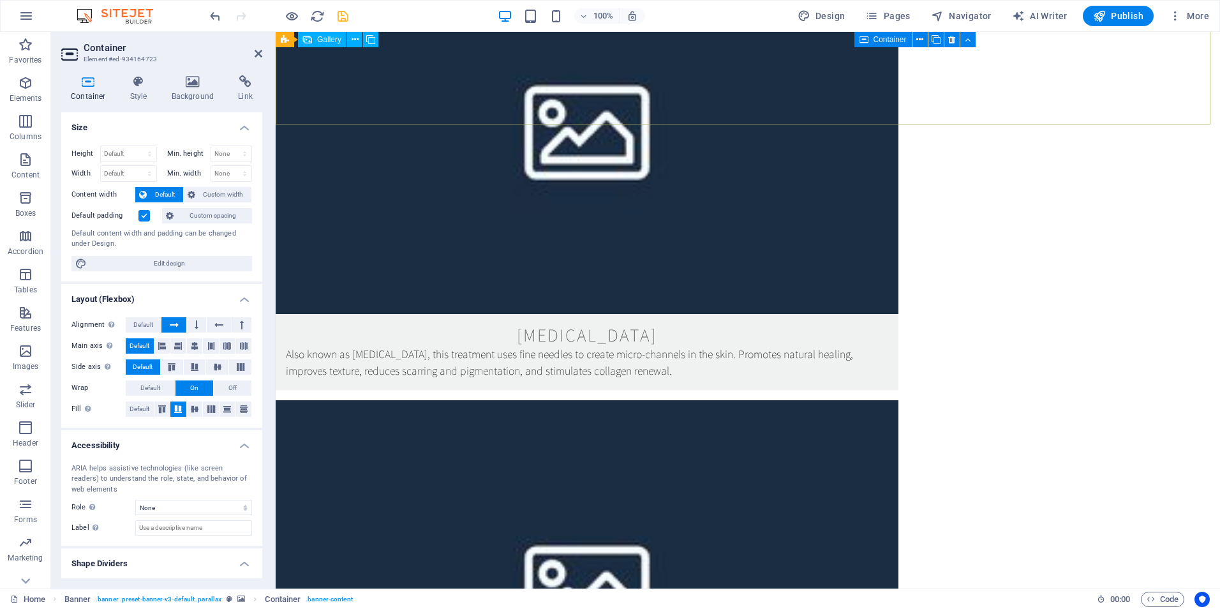
scroll to position [2522, 0]
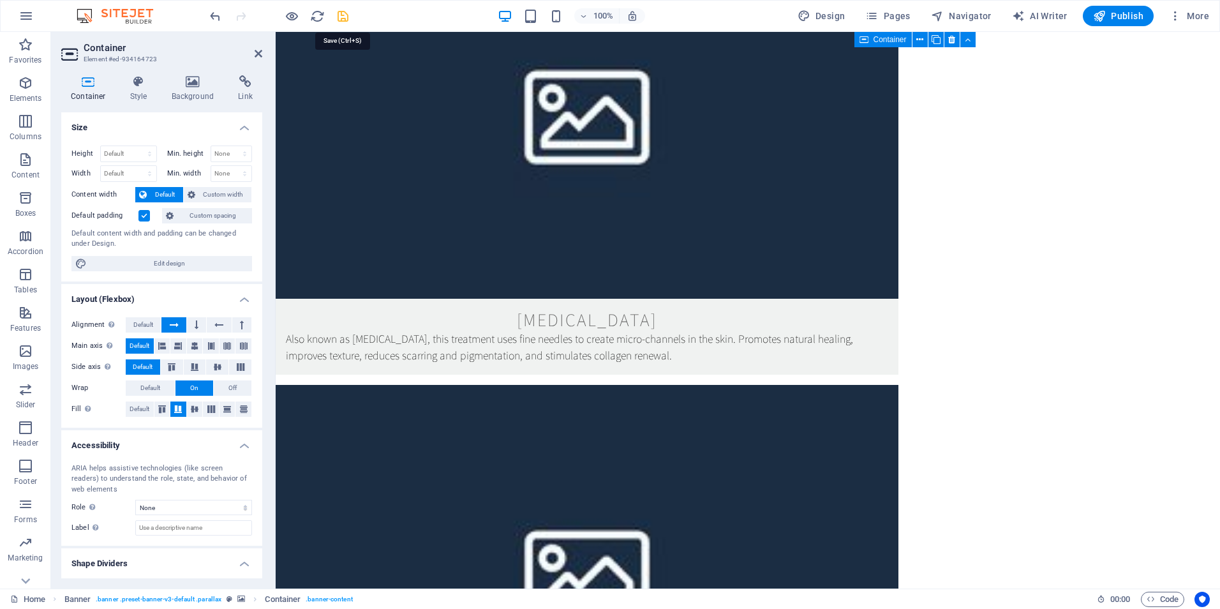
click at [344, 11] on icon "save" at bounding box center [343, 16] width 15 height 15
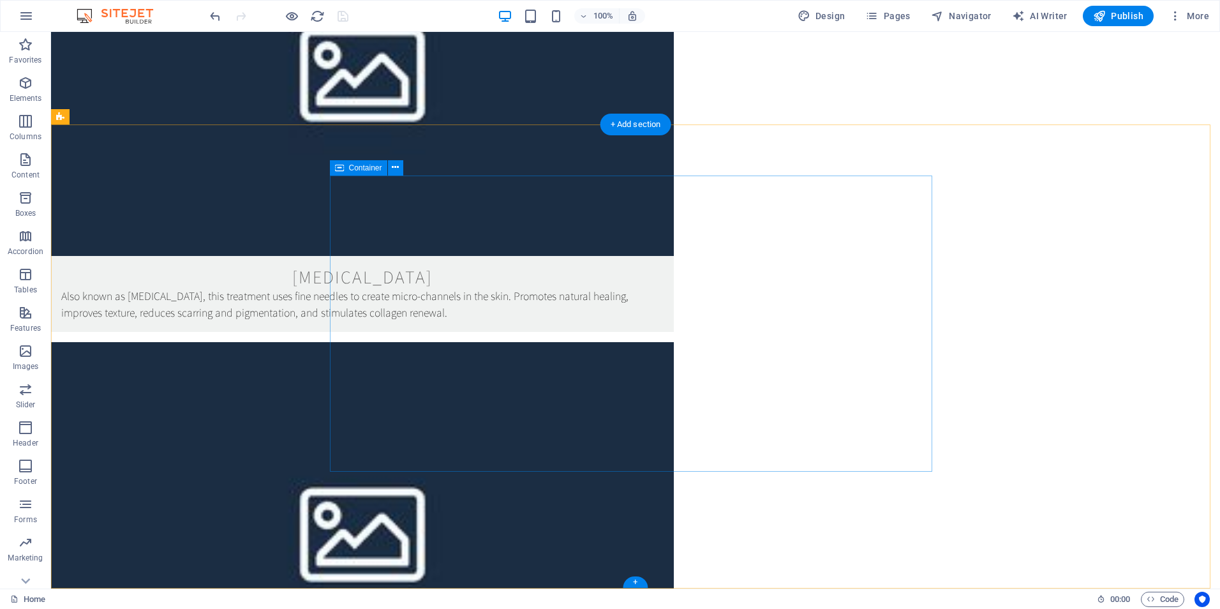
scroll to position [2578, 0]
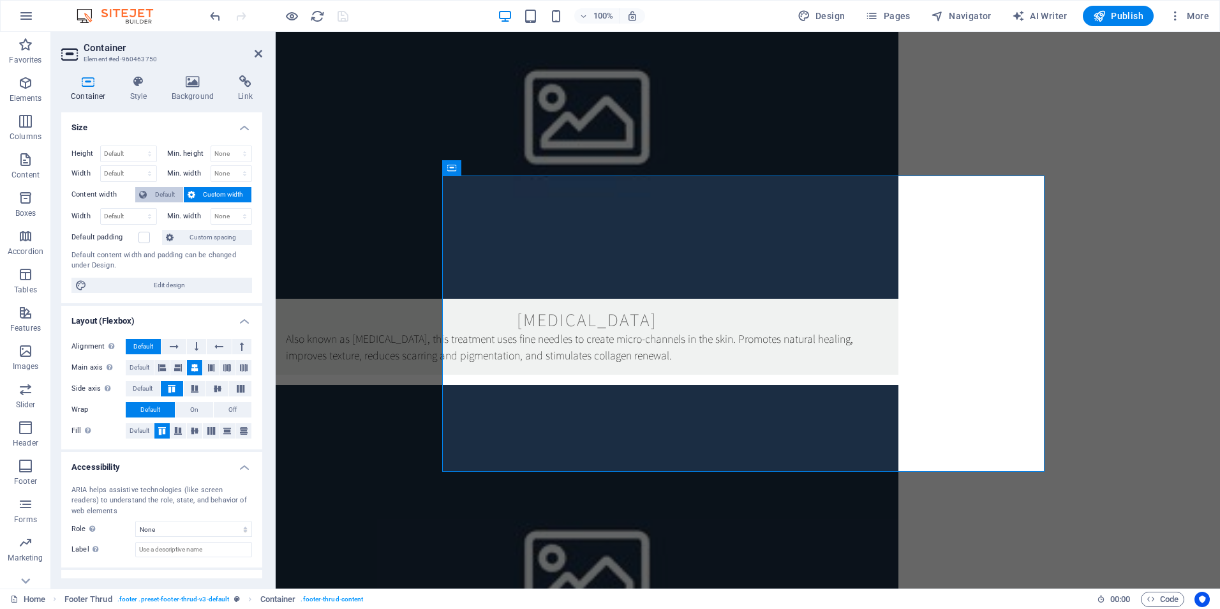
click at [165, 190] on span "Default" at bounding box center [165, 194] width 29 height 15
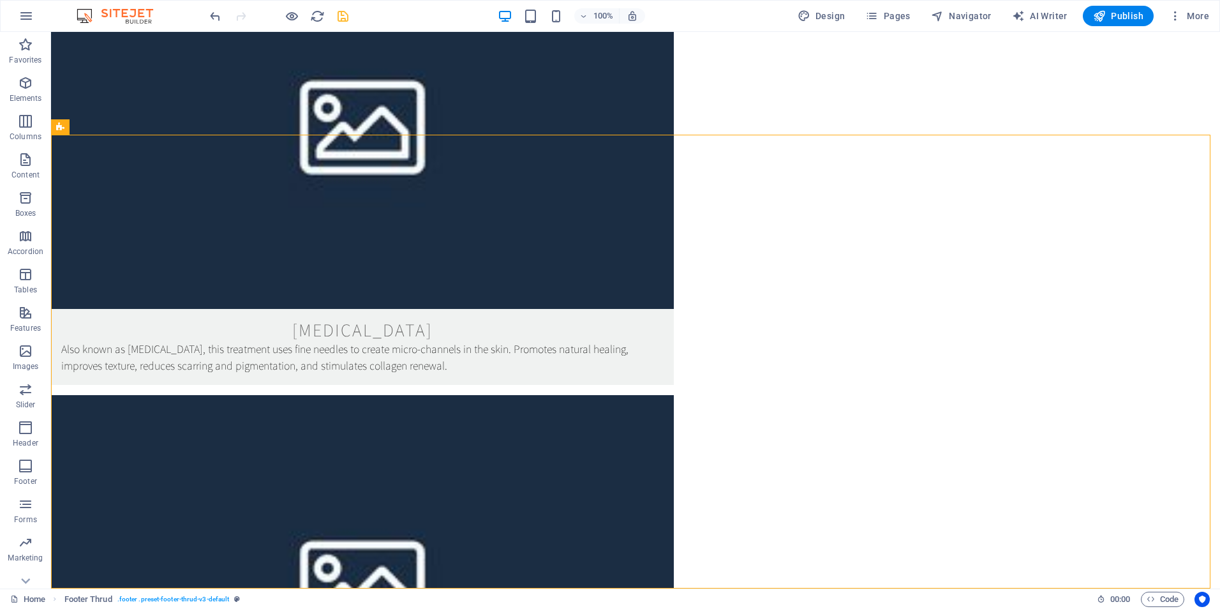
scroll to position [2568, 0]
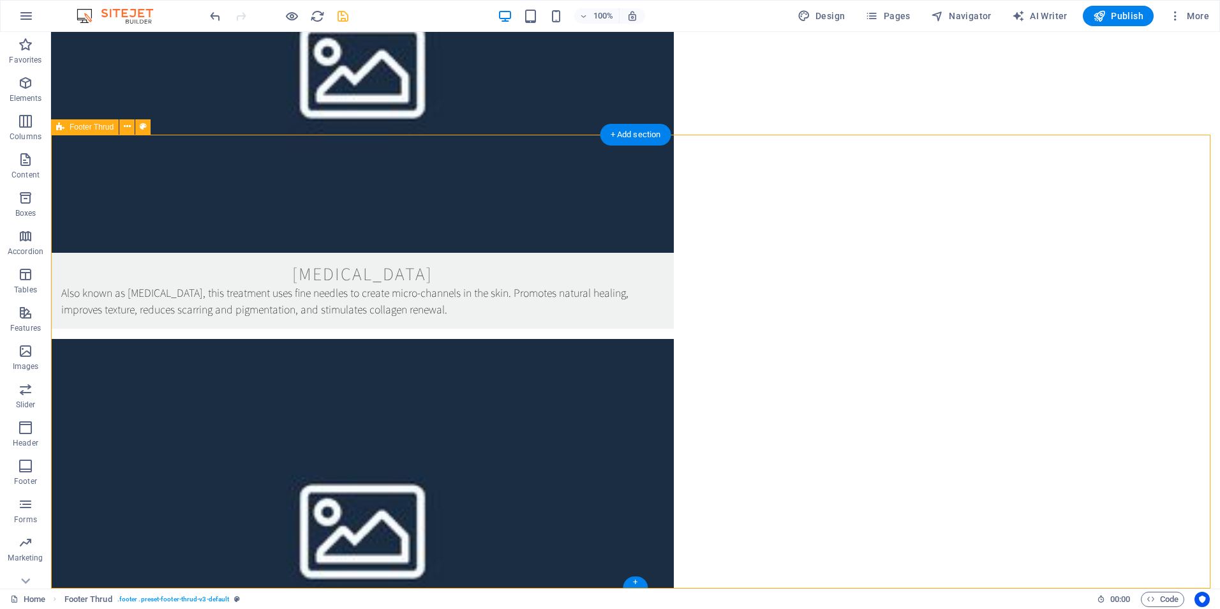
click at [1118, 17] on span "Publish" at bounding box center [1118, 16] width 50 height 13
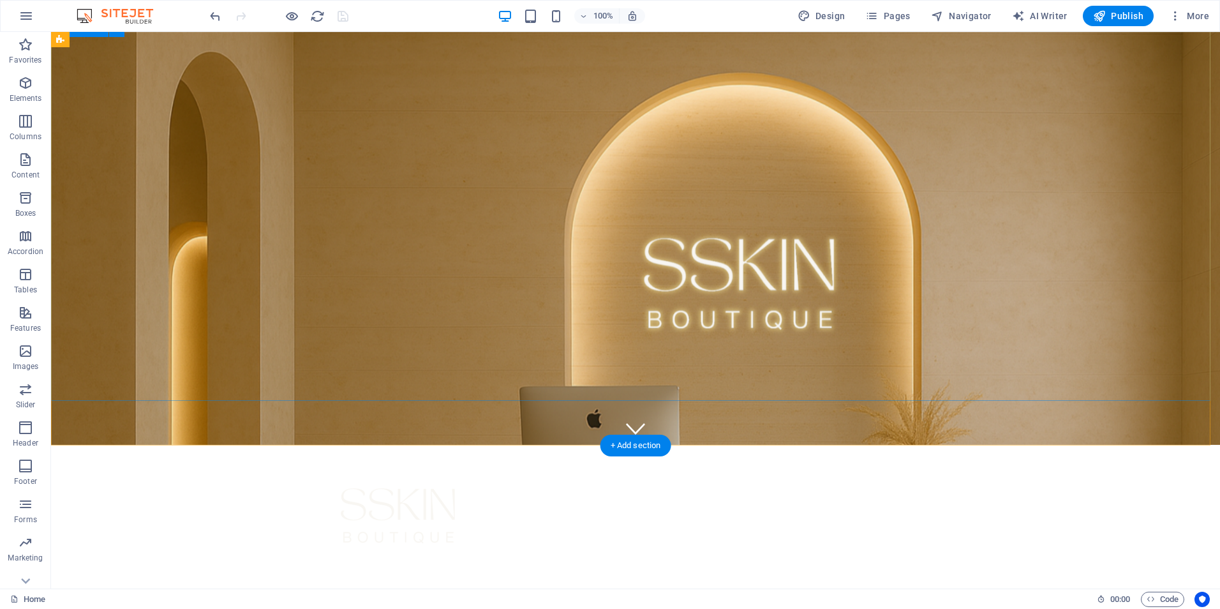
scroll to position [33, 0]
